Goal: Task Accomplishment & Management: Complete application form

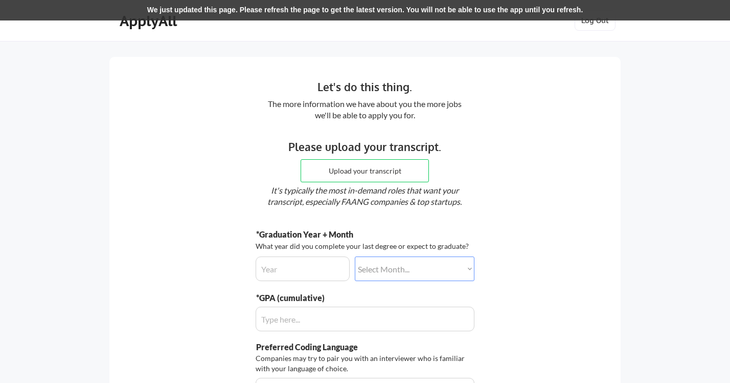
click at [319, 259] on input "input" at bounding box center [303, 268] width 94 height 25
type input "2025"
select select ""december""
click at [318, 324] on input "input" at bounding box center [365, 318] width 219 height 25
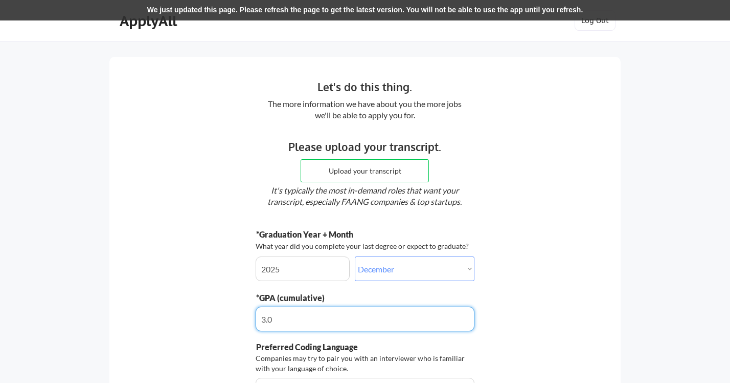
type input "3.5"
click at [362, 175] on input "file" at bounding box center [364, 171] width 127 height 22
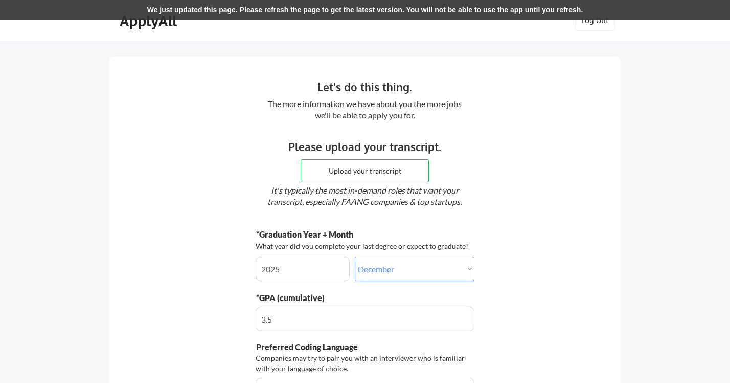
type input "C:\fakepath\SSR_TSRPT-8.pdf"
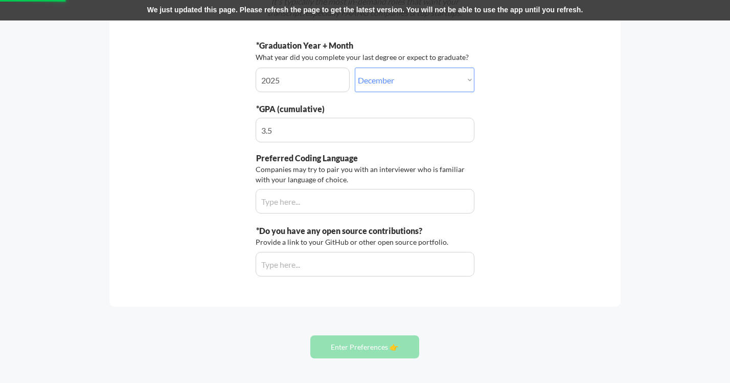
scroll to position [196, 0]
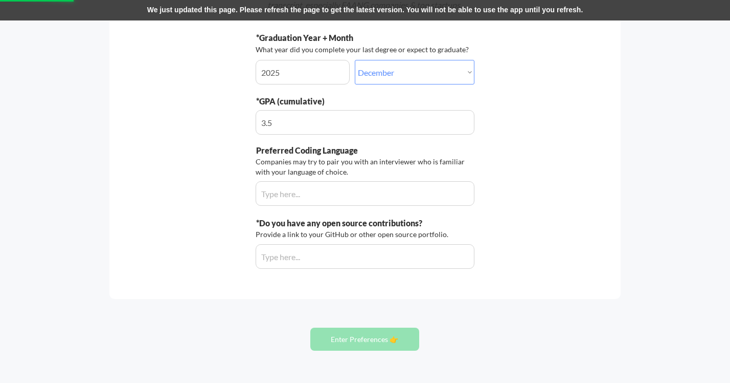
click at [350, 195] on input "input" at bounding box center [365, 193] width 219 height 25
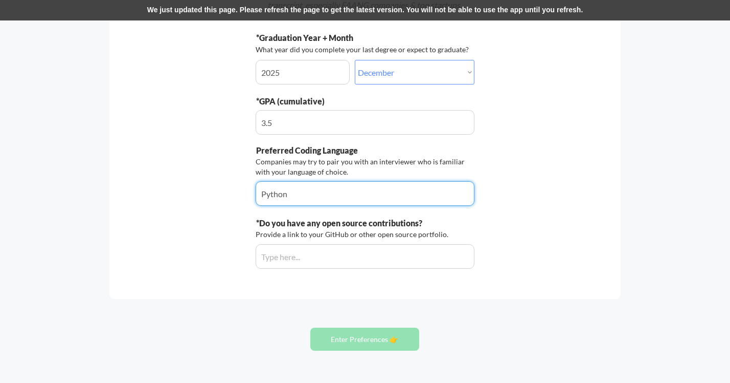
type input "Python"
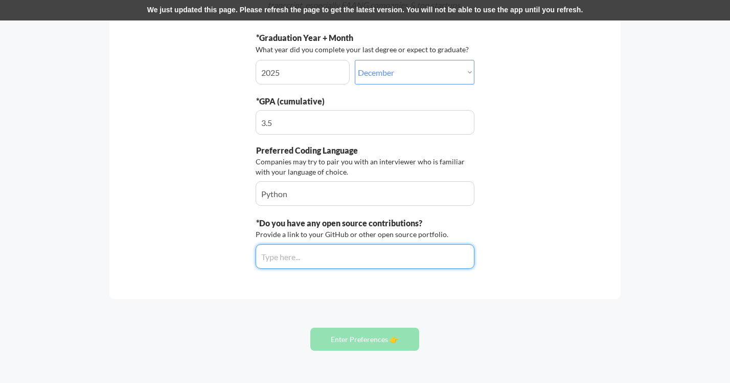
click at [396, 254] on input "input" at bounding box center [365, 256] width 219 height 25
paste input "https://github.com/ArbabsLab"
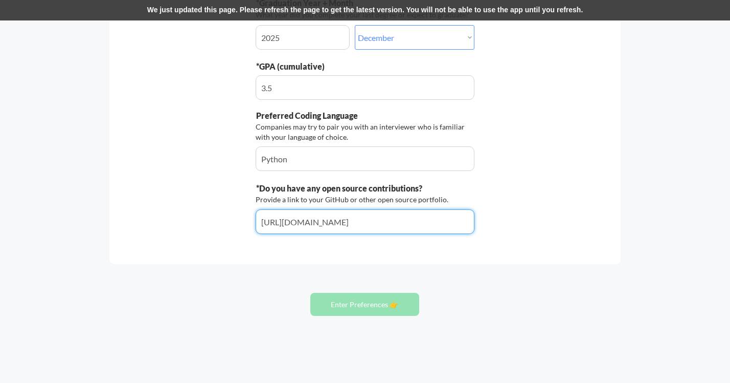
scroll to position [231, 0]
type input "https://github.com/ArbabsLab"
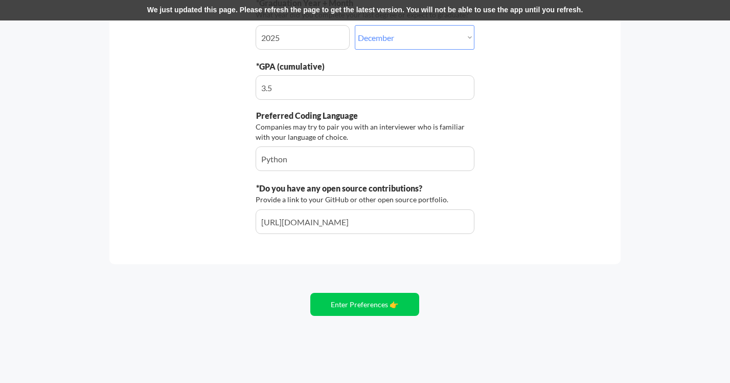
click at [456, 265] on div "Let's do this thing. The more information we have about you the more jobs we'll…" at bounding box center [365, 76] width 730 height 614
click at [397, 301] on button "Enter Preferences 👉" at bounding box center [364, 304] width 109 height 23
click at [380, 299] on button "Enter Preferences 👉" at bounding box center [364, 304] width 109 height 23
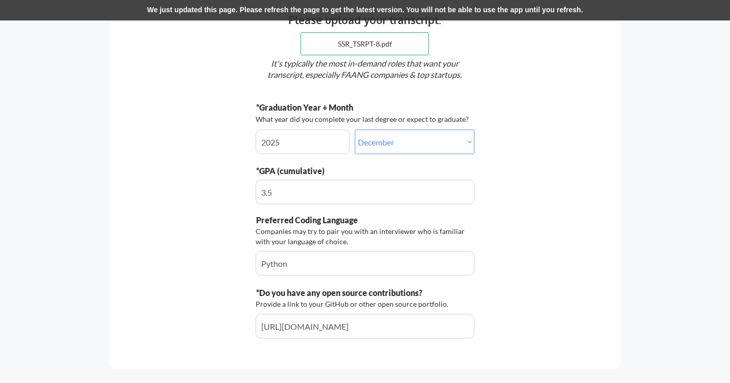
scroll to position [0, 0]
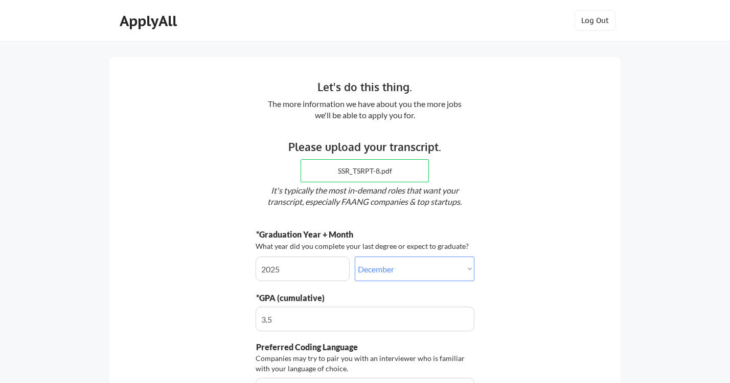
select select ""december""
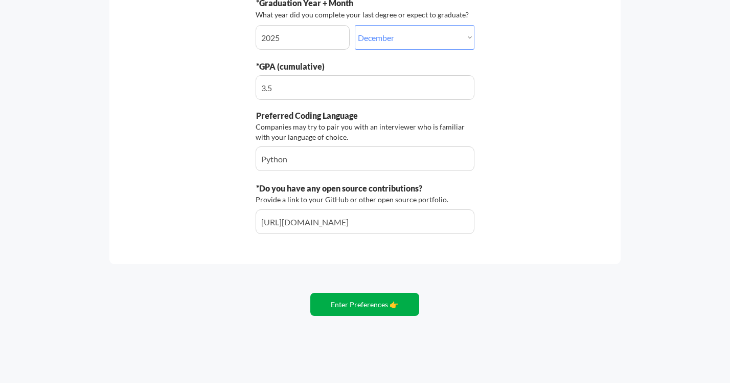
click at [385, 299] on button "Enter Preferences 👉" at bounding box center [364, 304] width 109 height 23
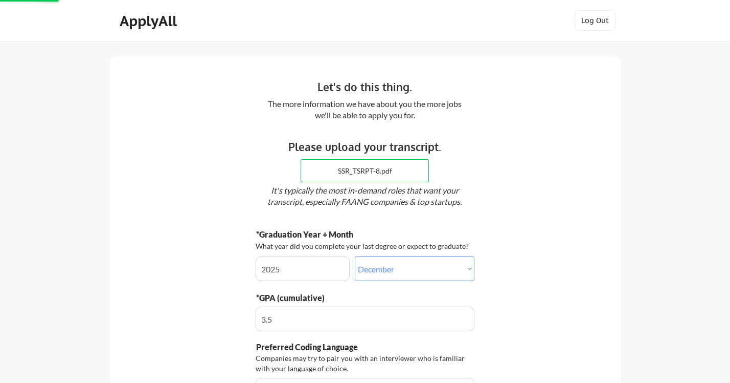
scroll to position [-5, 0]
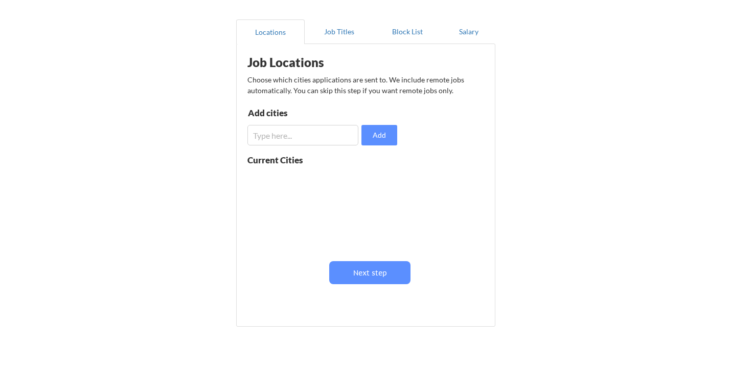
scroll to position [60, 0]
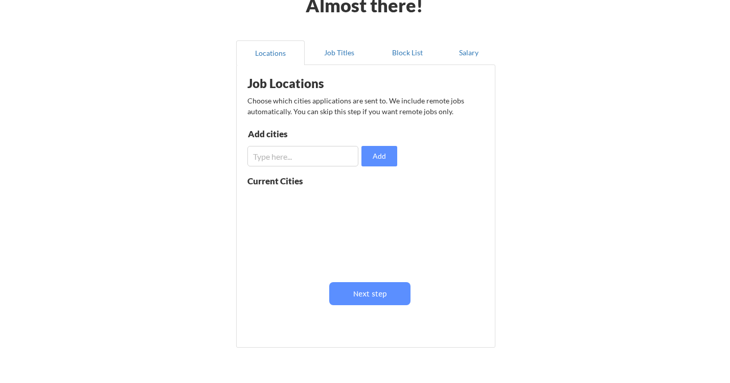
click at [339, 159] on input "input" at bounding box center [303, 156] width 111 height 20
type input "[US_STATE]"
click at [377, 159] on button "Add" at bounding box center [380, 156] width 36 height 20
click at [364, 200] on button at bounding box center [366, 201] width 8 height 8
click at [319, 159] on input "input" at bounding box center [303, 156] width 111 height 20
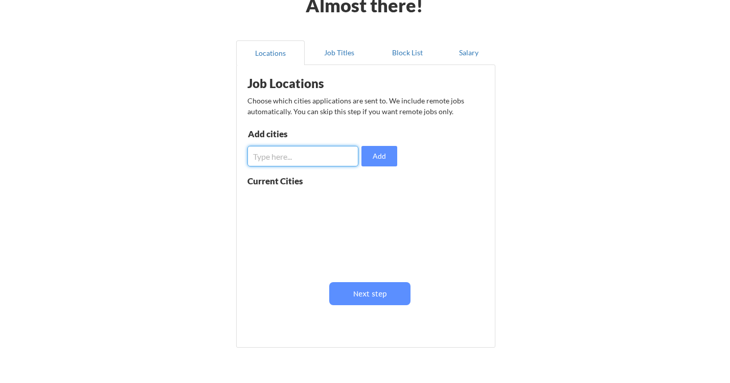
click at [313, 223] on div "[US_STATE]" at bounding box center [312, 230] width 129 height 81
click at [295, 205] on div "[US_STATE]" at bounding box center [312, 230] width 129 height 81
click at [330, 60] on button "Job Titles" at bounding box center [339, 52] width 69 height 25
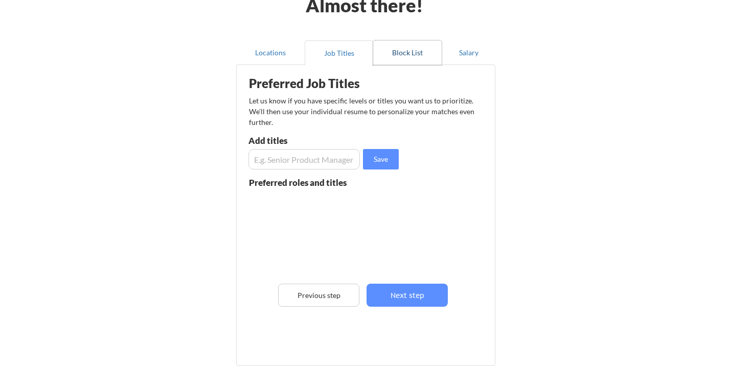
click at [405, 56] on button "Block List" at bounding box center [407, 52] width 69 height 25
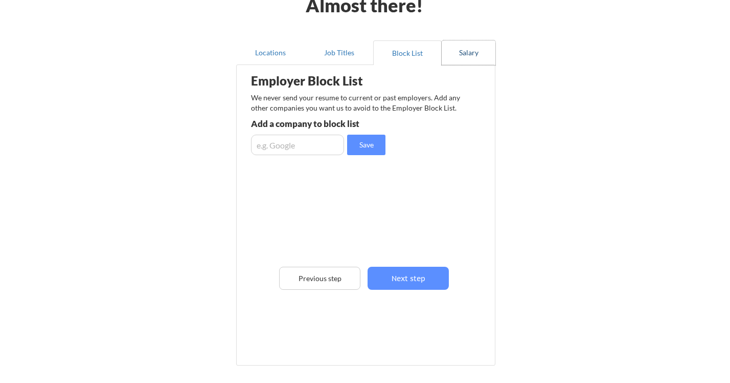
click at [473, 55] on button "Salary" at bounding box center [469, 52] width 54 height 25
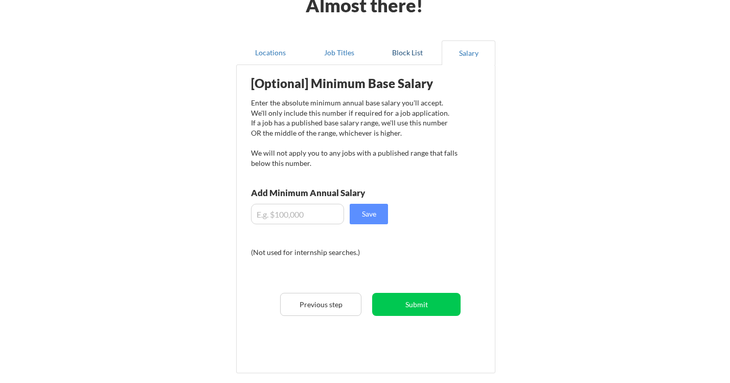
click at [393, 55] on button "Block List" at bounding box center [407, 52] width 69 height 25
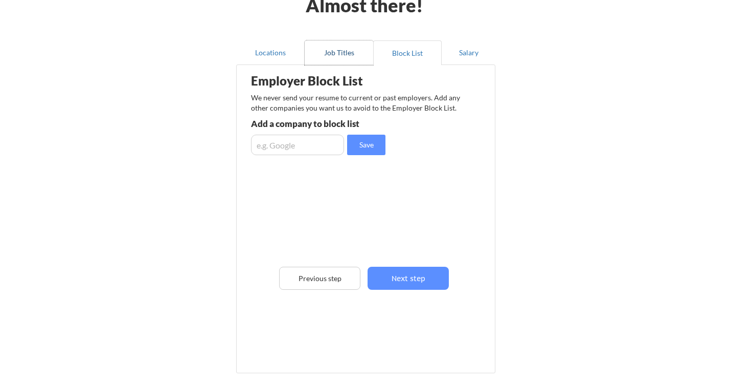
click at [349, 56] on button "Job Titles" at bounding box center [339, 52] width 69 height 25
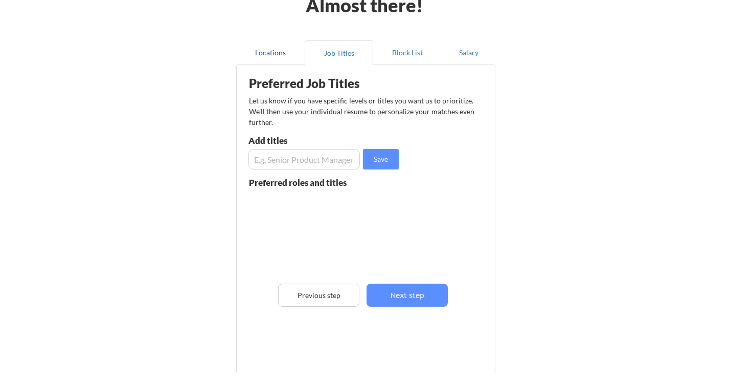
click at [278, 59] on button "Locations" at bounding box center [270, 52] width 69 height 25
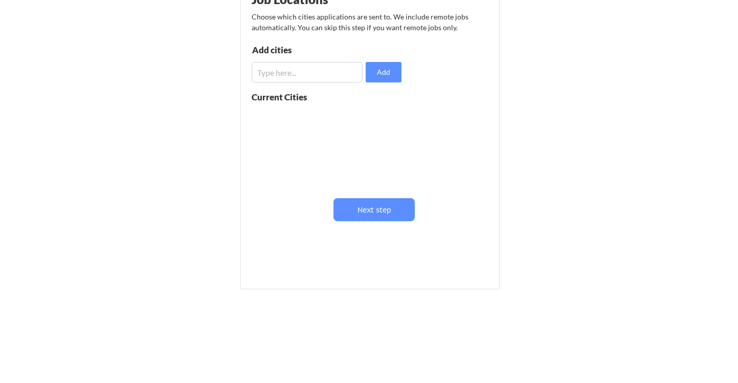
scroll to position [144, 0]
drag, startPoint x: 371, startPoint y: 207, endPoint x: 357, endPoint y: 301, distance: 95.3
click at [357, 301] on div "Almost there! Locations Job Titles Block List Salary Employer Block List We nev…" at bounding box center [365, 119] width 730 height 527
click at [309, 75] on input "input" at bounding box center [303, 72] width 111 height 20
type input "New York City"
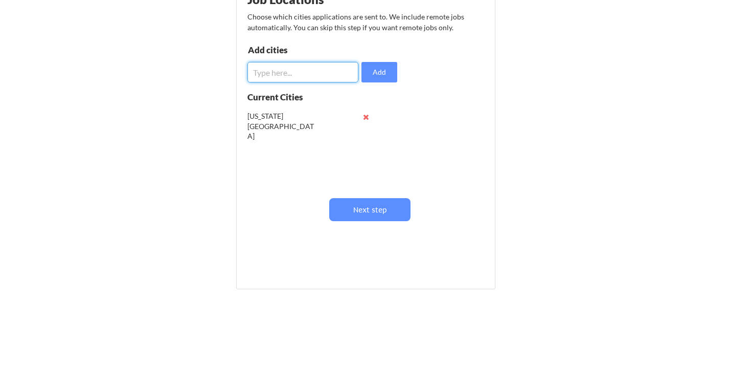
click at [301, 73] on input "input" at bounding box center [303, 72] width 111 height 20
type input "San Francisco"
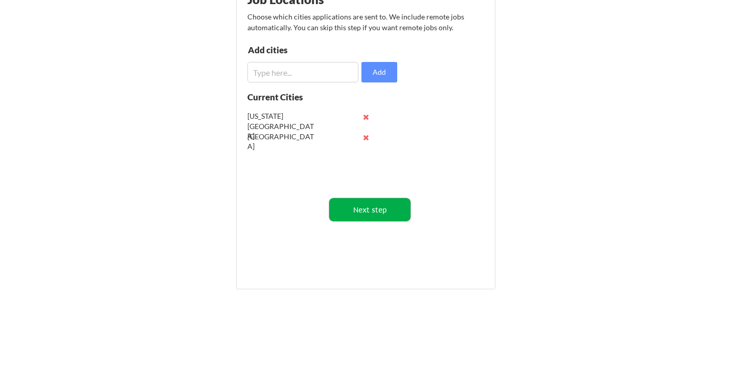
click at [354, 203] on button "Next step" at bounding box center [369, 209] width 81 height 23
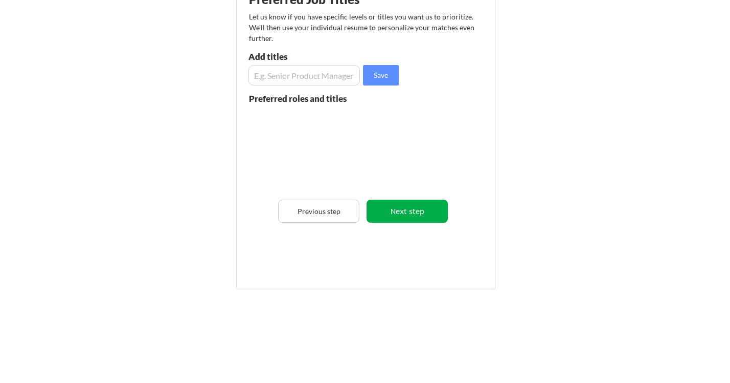
click at [406, 214] on button "Next step" at bounding box center [407, 210] width 81 height 23
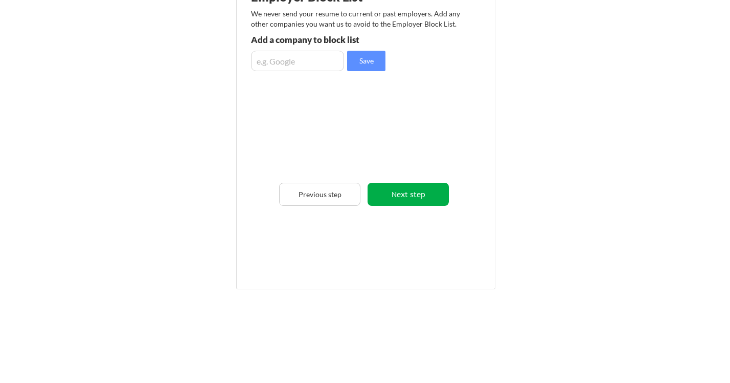
click at [410, 200] on button "Next step" at bounding box center [408, 194] width 81 height 23
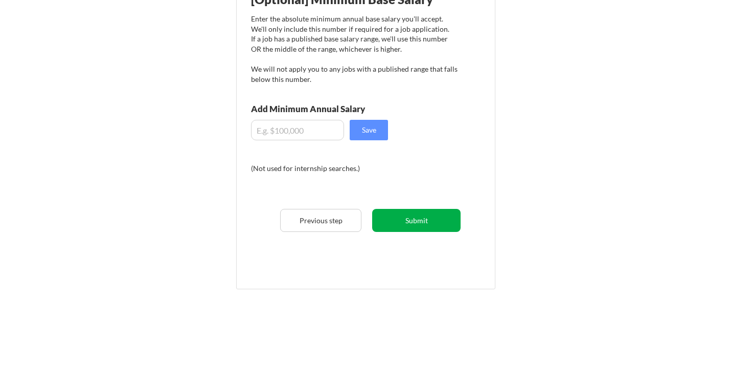
click at [426, 219] on button "Submit" at bounding box center [416, 220] width 88 height 23
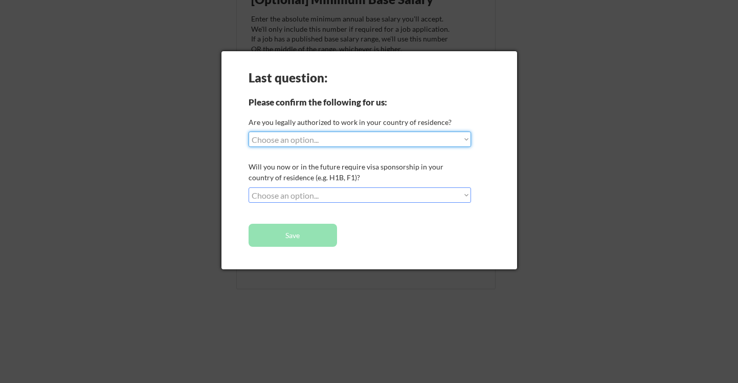
select select ""yes__i_am_a_us_citizen""
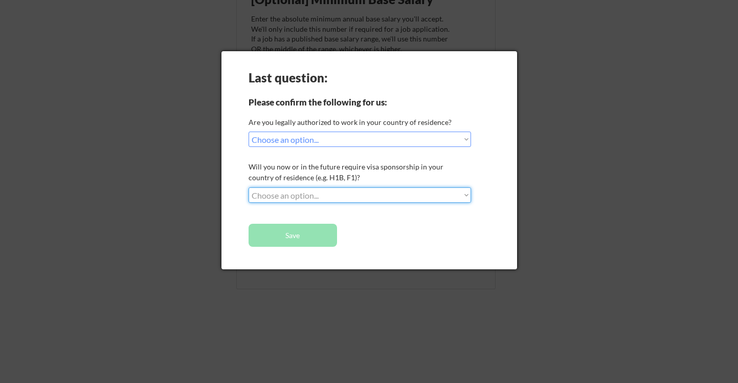
select select ""no__i_will_not_need_sponsorship""
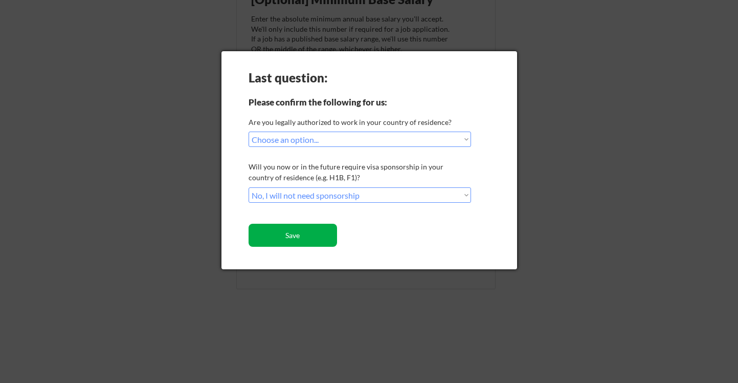
click at [315, 234] on button "Save" at bounding box center [293, 235] width 88 height 23
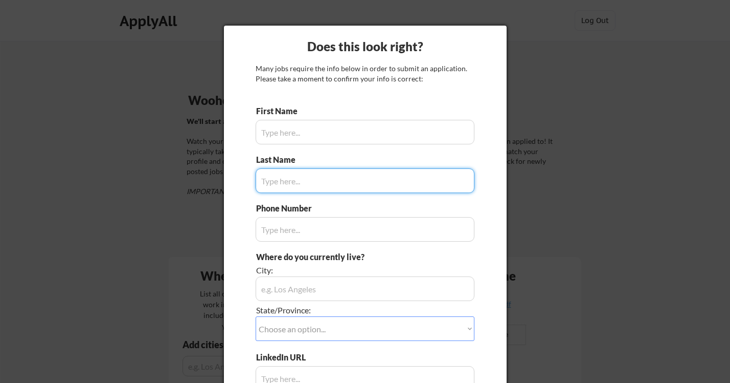
type input "Arbab"
type input "Husain"
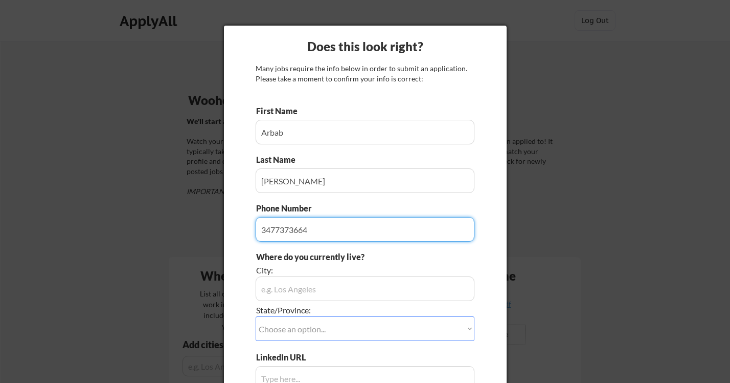
type input "3477373664"
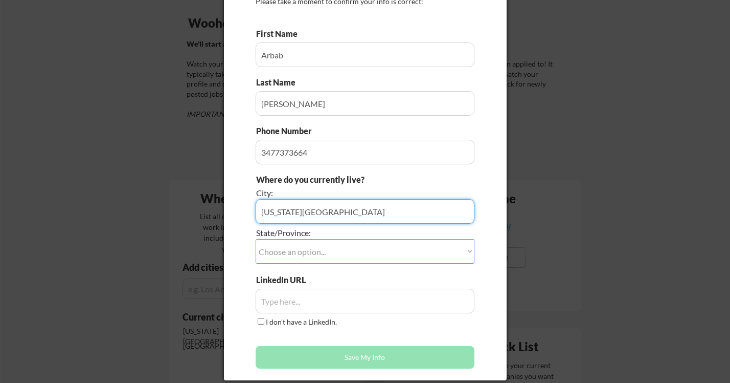
scroll to position [86, 0]
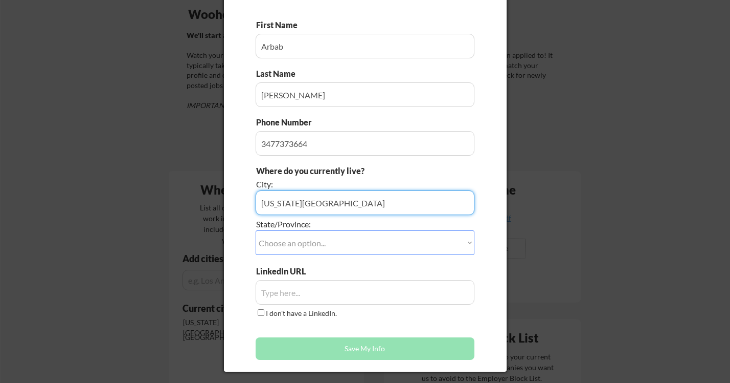
drag, startPoint x: 330, startPoint y: 207, endPoint x: 241, endPoint y: 205, distance: 89.0
click at [241, 205] on div "Does this look right? Many jobs require the info below in order to submit an ap…" at bounding box center [365, 156] width 283 height 432
type input "New York City"
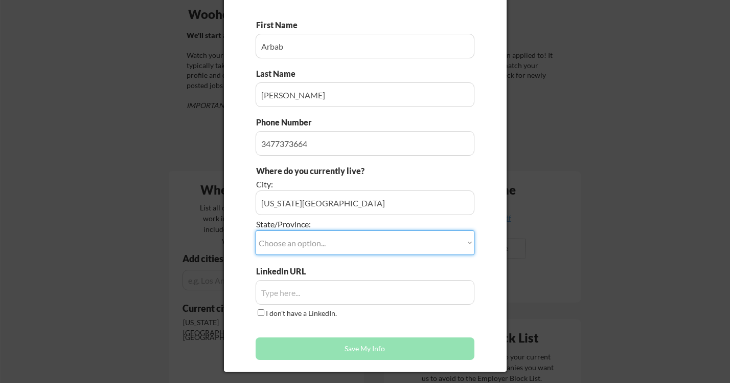
select select ""New York""
click at [304, 290] on input "input" at bounding box center [365, 292] width 219 height 25
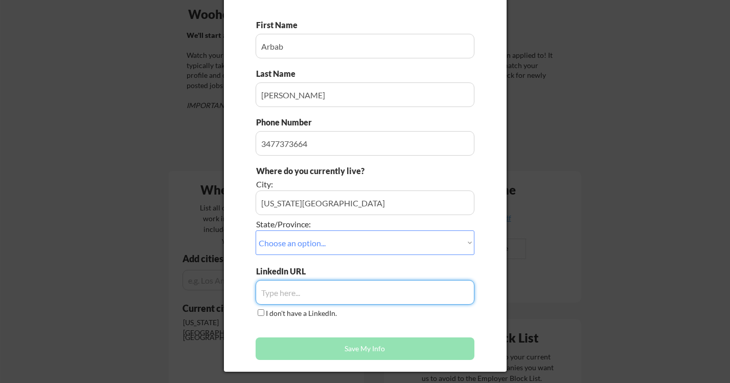
paste input "www.linkedin.com/in/arbab-husain"
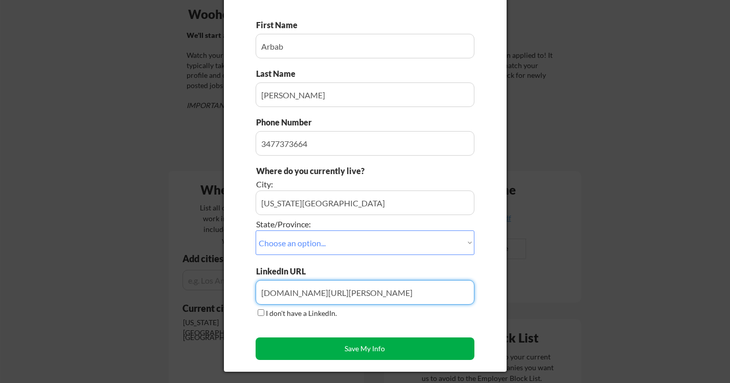
type input "www.linkedin.com/in/arbab-husain"
click at [360, 346] on button "Save My Info" at bounding box center [365, 348] width 219 height 23
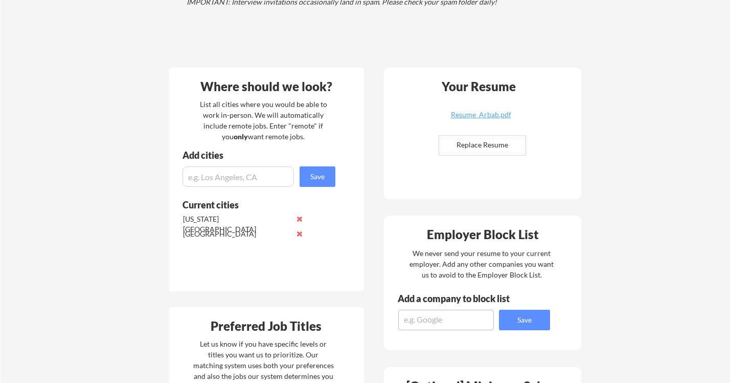
scroll to position [201, 0]
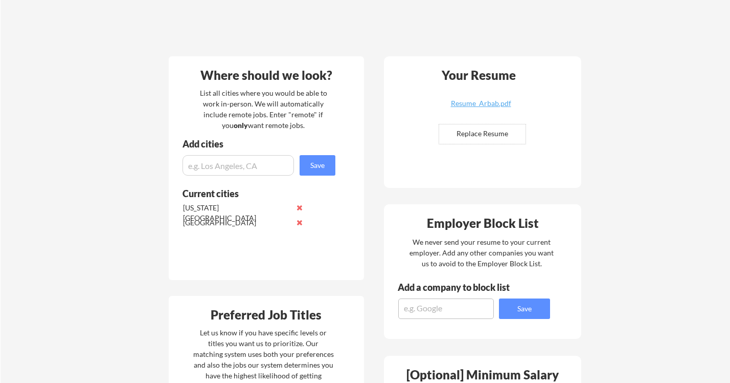
click at [273, 168] on input "input" at bounding box center [239, 165] width 112 height 20
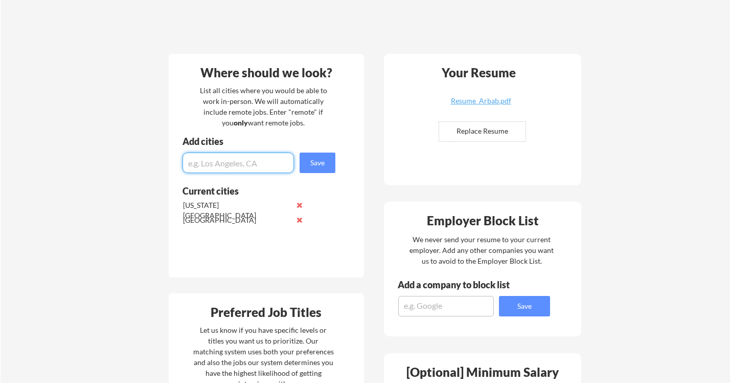
scroll to position [204, 0]
type input "New York"
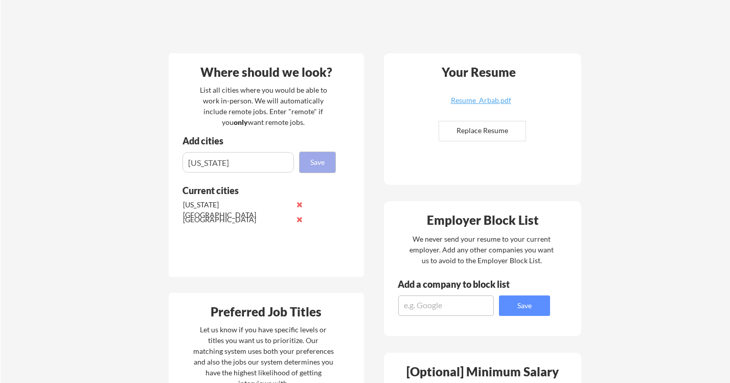
click at [327, 162] on button "Save" at bounding box center [318, 162] width 36 height 20
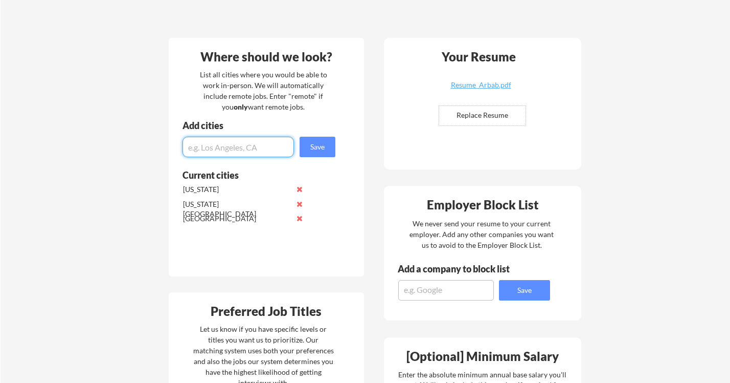
scroll to position [226, 0]
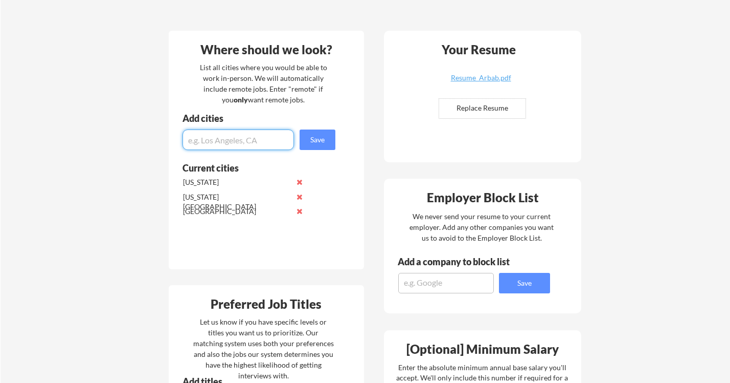
click at [299, 198] on button at bounding box center [300, 197] width 8 height 8
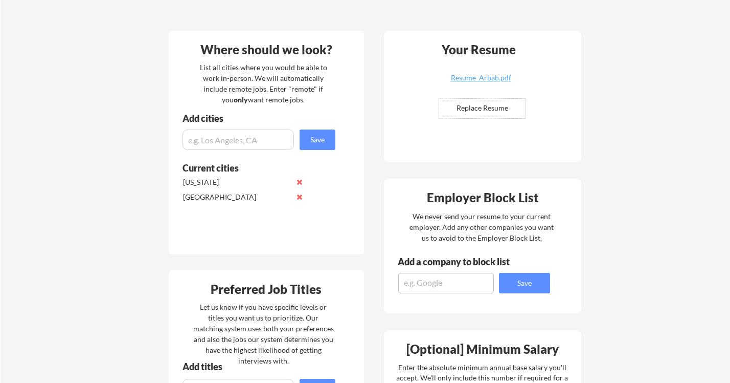
click at [299, 198] on button at bounding box center [300, 197] width 8 height 8
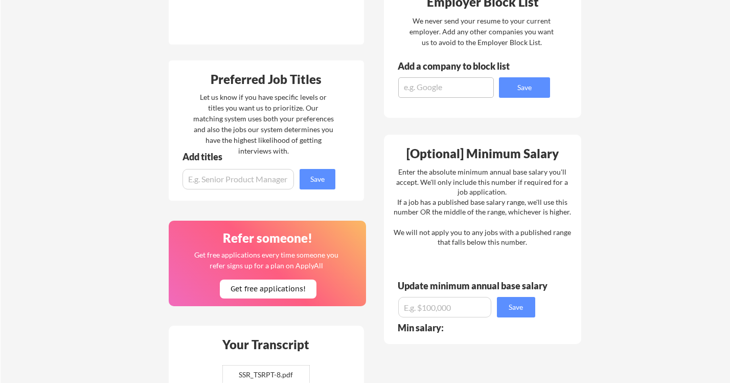
scroll to position [440, 0]
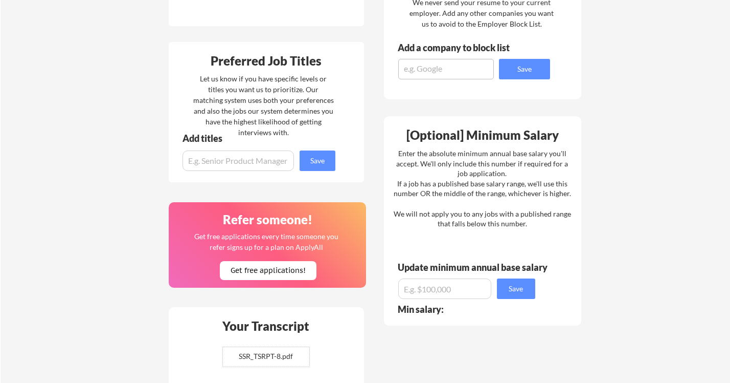
click at [273, 166] on input "input" at bounding box center [239, 160] width 112 height 20
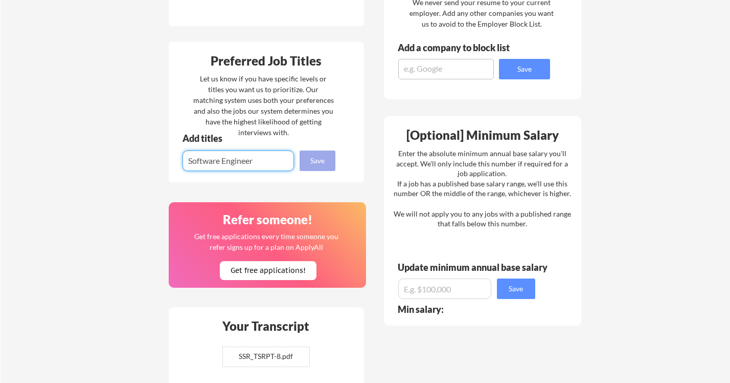
type input "Software Engineer"
click at [329, 162] on button "Save" at bounding box center [318, 160] width 36 height 20
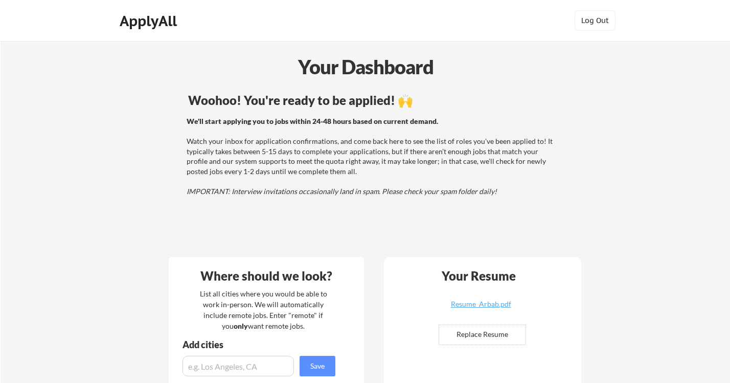
scroll to position [0, 0]
click at [150, 23] on div "ApplyAll" at bounding box center [150, 20] width 60 height 17
click at [147, 19] on div "ApplyAll" at bounding box center [150, 20] width 60 height 17
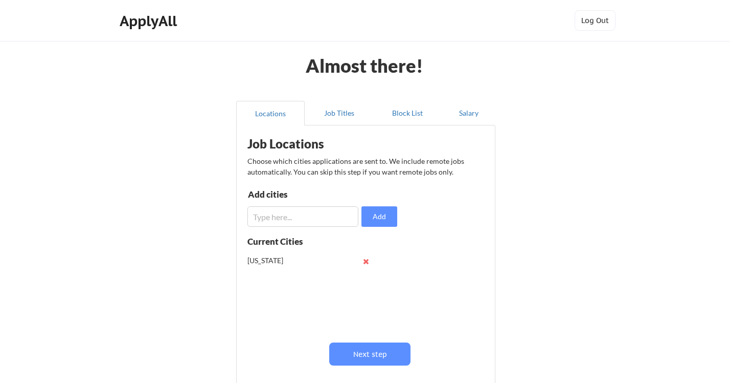
scroll to position [119, 0]
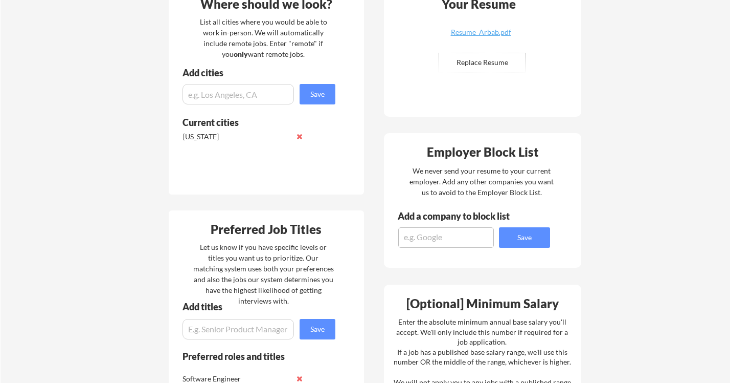
scroll to position [236, 0]
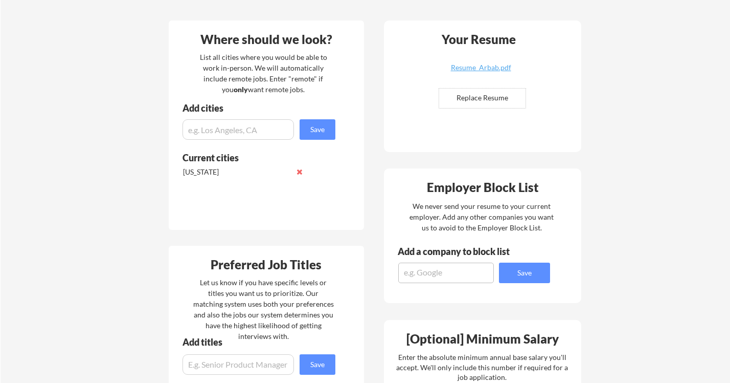
click at [235, 138] on input "input" at bounding box center [239, 129] width 112 height 20
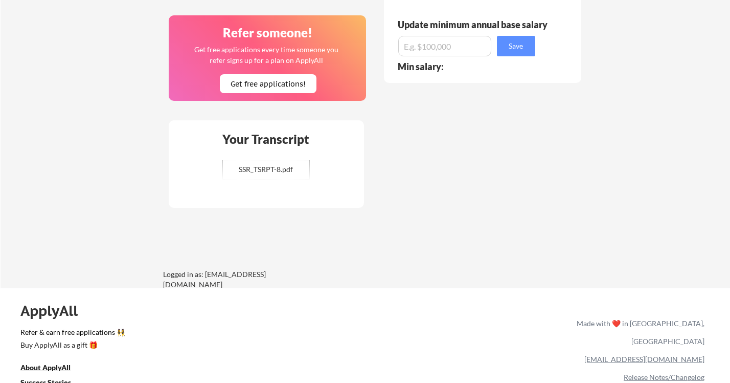
scroll to position [683, 0]
click at [277, 165] on input "file" at bounding box center [266, 169] width 86 height 19
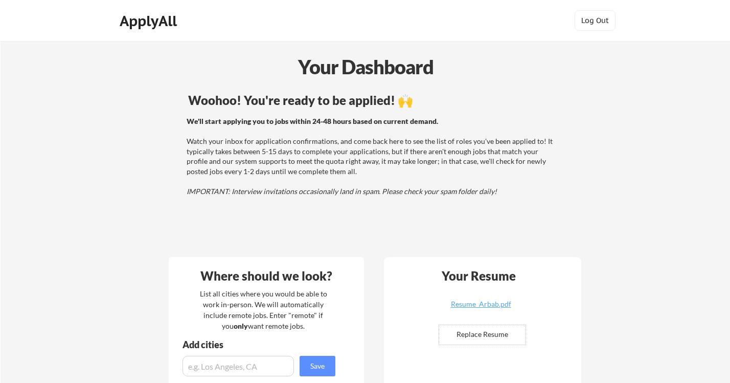
scroll to position [0, 0]
click at [602, 23] on button "Log Out" at bounding box center [595, 20] width 41 height 20
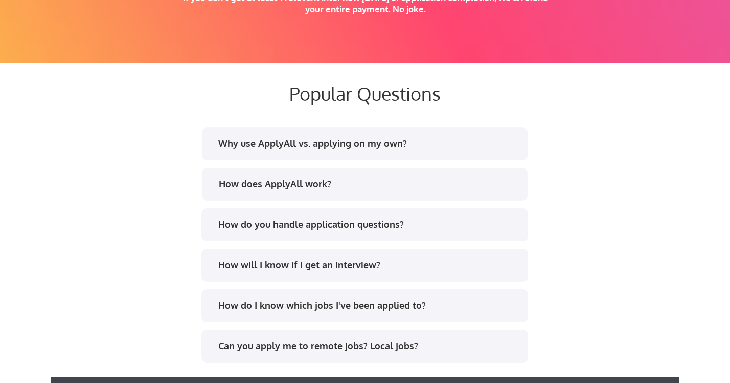
scroll to position [1879, 0]
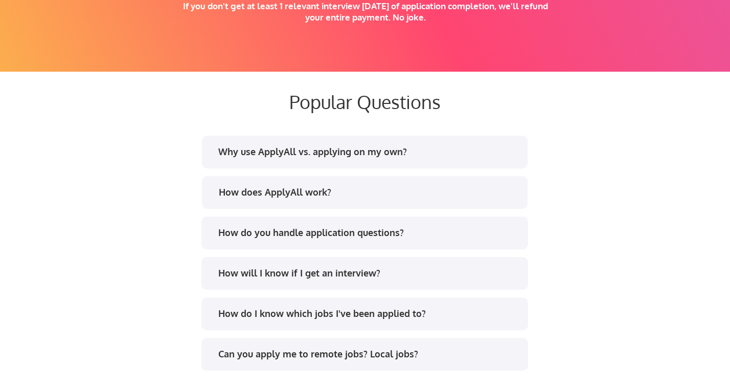
click at [405, 158] on div "Why use ApplyAll vs. applying on my own?" at bounding box center [368, 151] width 300 height 13
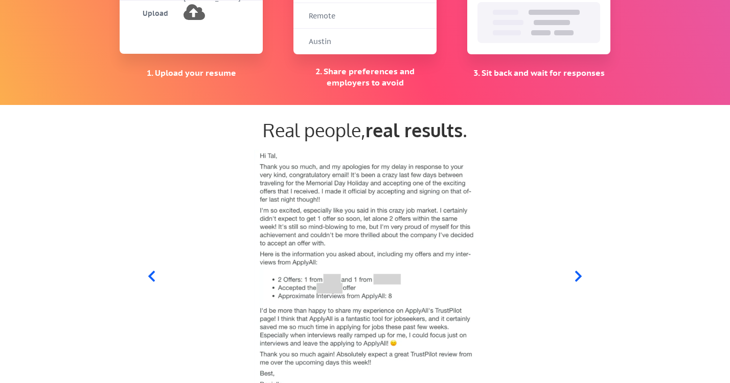
scroll to position [982, 0]
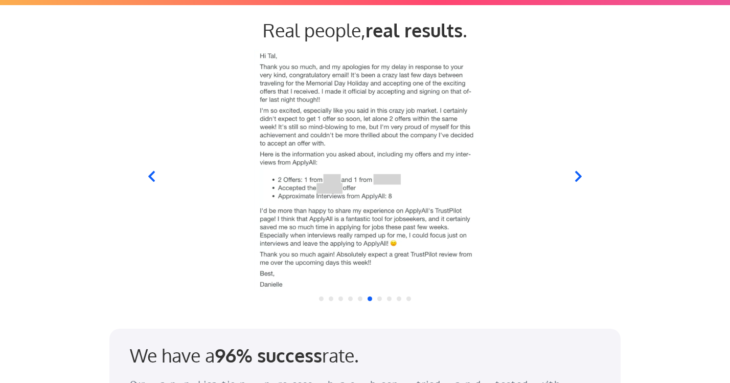
click at [154, 177] on icon at bounding box center [151, 176] width 13 height 13
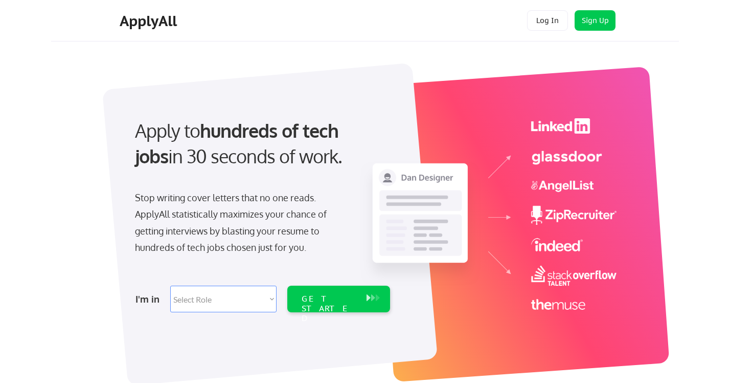
scroll to position [0, 0]
click at [556, 19] on button "Log In" at bounding box center [547, 20] width 41 height 20
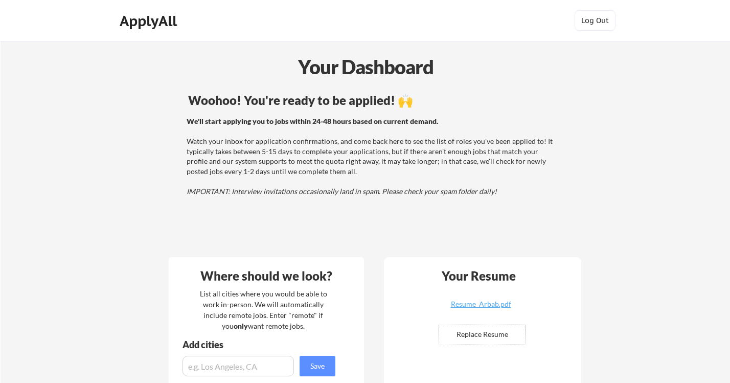
click at [327, 70] on div "Your Dashboard" at bounding box center [365, 66] width 729 height 29
click at [167, 20] on div "ApplyAll" at bounding box center [150, 20] width 60 height 17
click at [152, 24] on div "ApplyAll" at bounding box center [150, 20] width 60 height 17
click at [162, 24] on div "ApplyAll" at bounding box center [150, 20] width 60 height 17
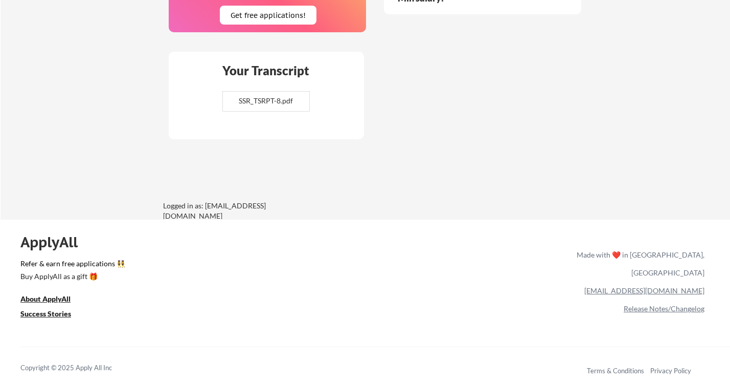
scroll to position [751, 0]
click at [659, 286] on link "[EMAIL_ADDRESS][DOMAIN_NAME]" at bounding box center [645, 290] width 120 height 9
click at [665, 304] on link "Release Notes/Changelog" at bounding box center [664, 308] width 81 height 9
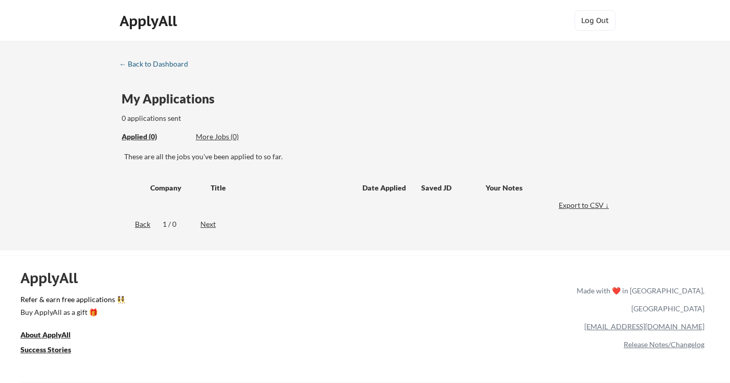
click at [161, 64] on div "← Back to Dashboard" at bounding box center [157, 63] width 77 height 7
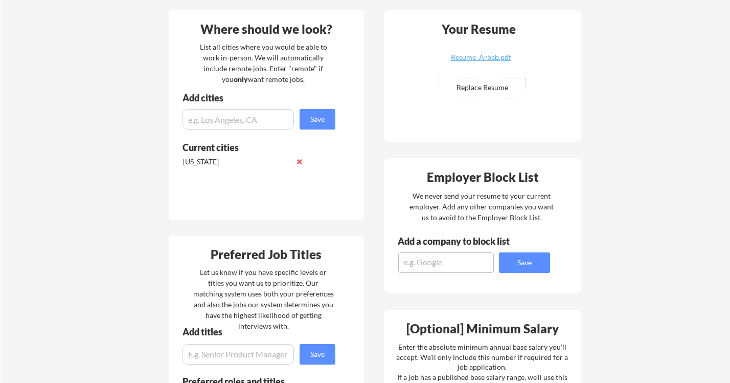
scroll to position [251, 0]
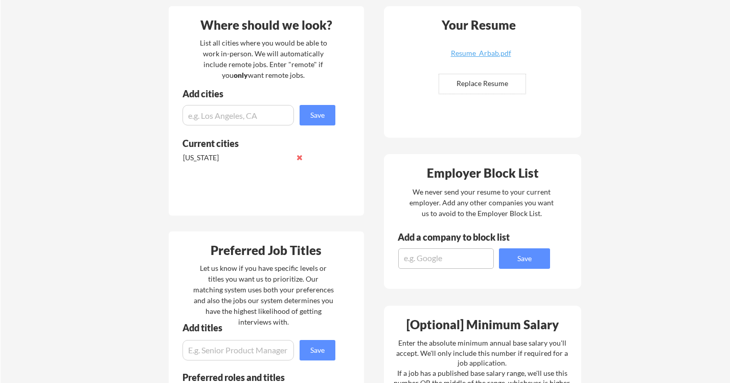
click at [301, 159] on button at bounding box center [300, 157] width 8 height 8
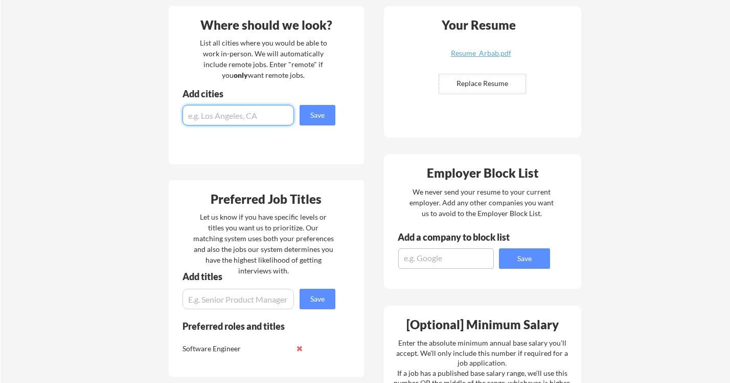
click at [270, 123] on input "input" at bounding box center [239, 115] width 112 height 20
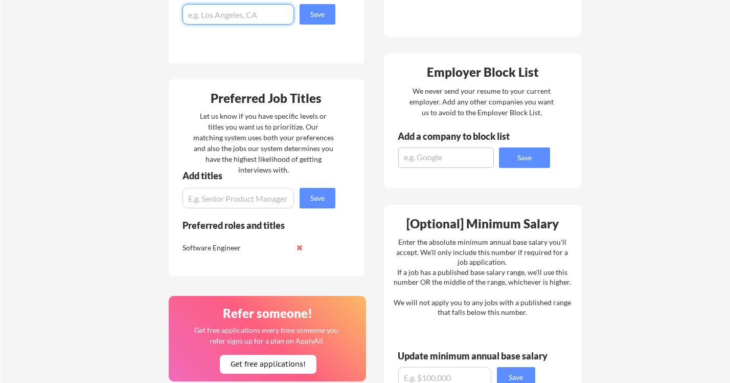
scroll to position [356, 0]
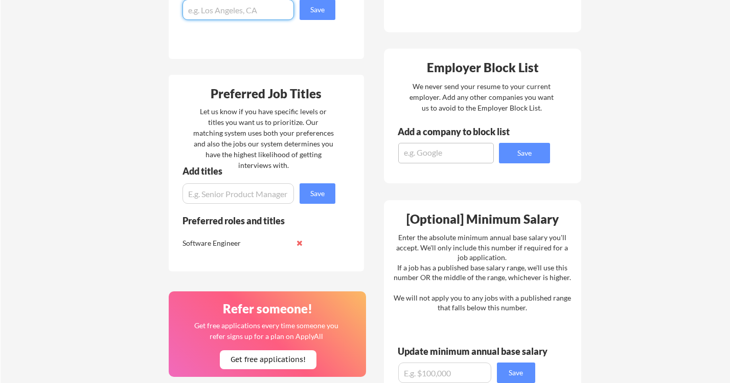
click at [300, 241] on button at bounding box center [300, 243] width 8 height 8
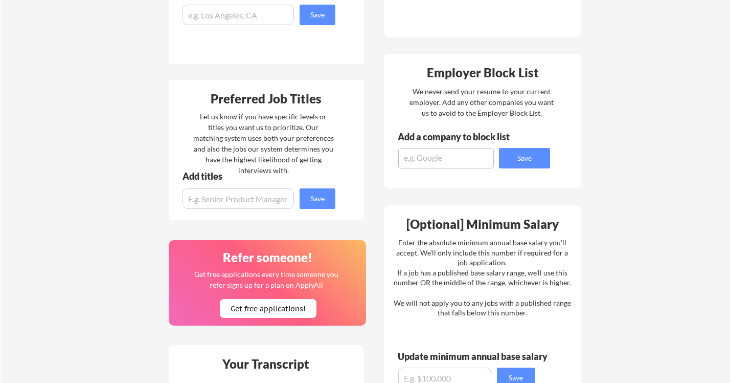
scroll to position [237, 0]
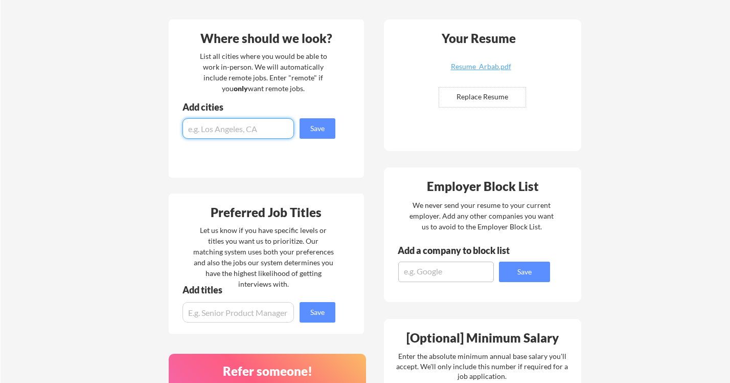
click at [273, 136] on input "input" at bounding box center [239, 128] width 112 height 20
type input "Dallas"
click at [316, 131] on button "Save" at bounding box center [318, 128] width 36 height 20
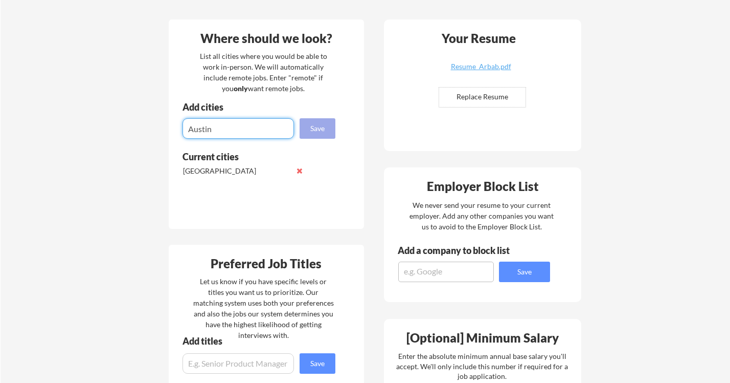
type input "Austin"
click at [312, 134] on button "Save" at bounding box center [318, 128] width 36 height 20
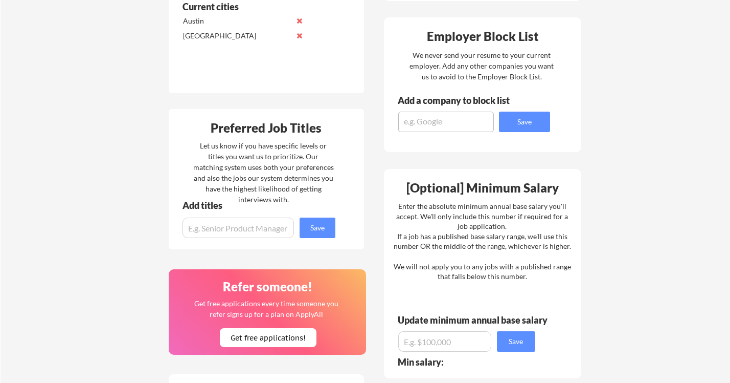
scroll to position [117, 0]
